Goal: Check status: Check status

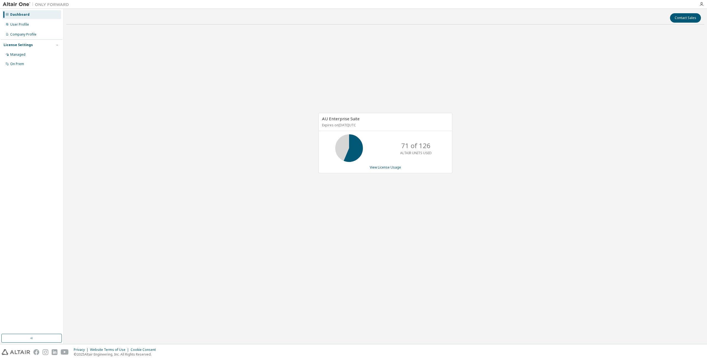
click at [391, 221] on div "AU Enterprise Suite Expires on [DATE] UTC 71 of 126 ALTAIR UNITS USED View Lice…" at bounding box center [385, 146] width 638 height 234
